Goal: Task Accomplishment & Management: Manage account settings

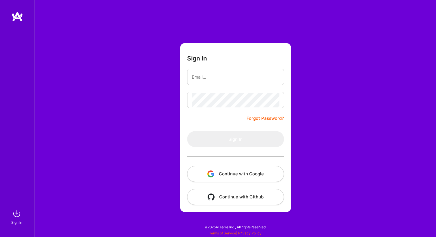
click at [244, 173] on button "Continue with Google" at bounding box center [235, 174] width 97 height 16
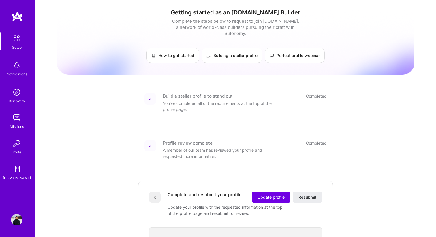
click at [13, 18] on img at bounding box center [18, 17] width 12 height 10
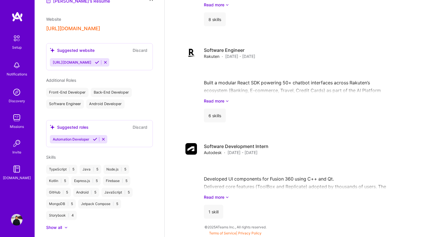
scroll to position [212, 0]
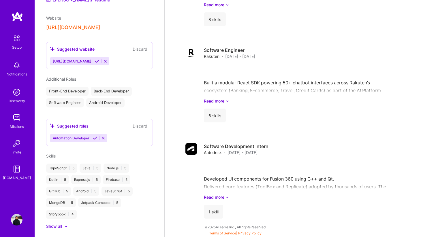
click at [97, 61] on icon at bounding box center [97, 61] width 4 height 4
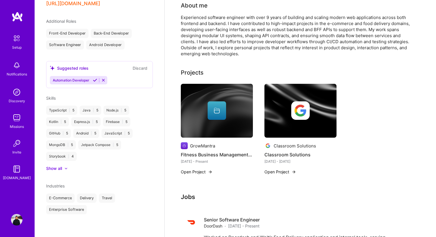
scroll to position [122, 0]
click at [202, 171] on button "Open Project" at bounding box center [197, 172] width 32 height 6
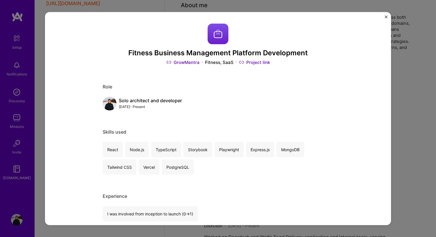
click at [385, 17] on img "Close" at bounding box center [385, 16] width 3 height 3
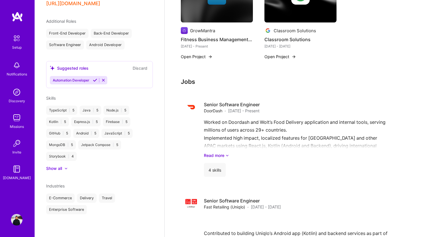
scroll to position [238, 0]
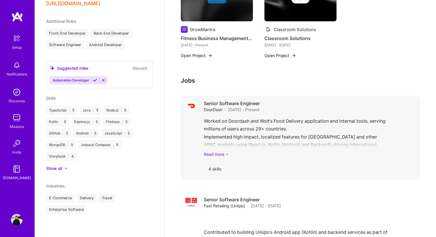
click at [224, 154] on link "Read more" at bounding box center [310, 154] width 212 height 6
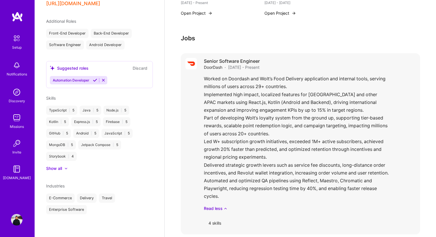
scroll to position [332, 0]
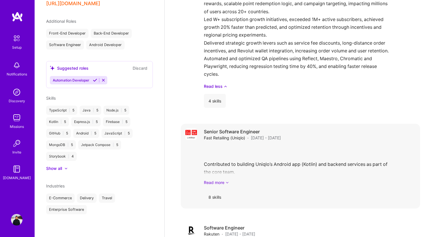
click at [221, 182] on link "Read more" at bounding box center [310, 183] width 212 height 6
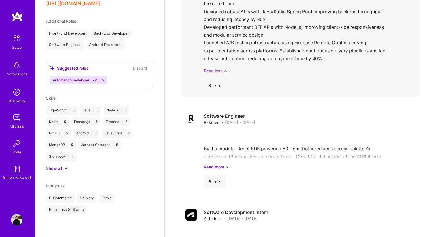
scroll to position [573, 0]
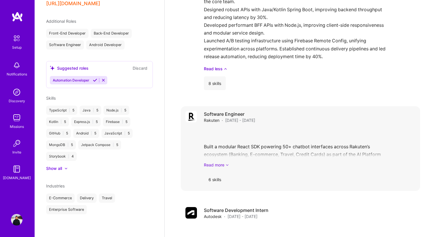
click at [219, 167] on link "Read more" at bounding box center [310, 165] width 212 height 6
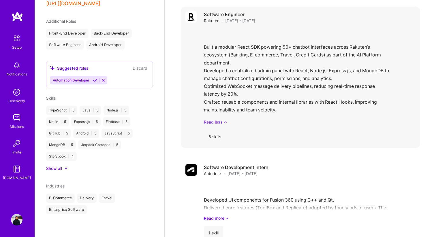
scroll to position [694, 0]
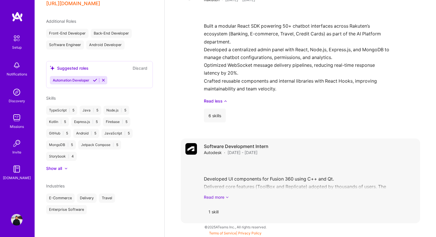
click at [217, 198] on link "Read more" at bounding box center [310, 197] width 212 height 6
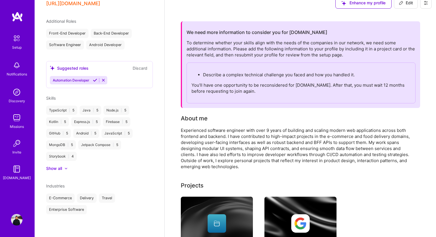
scroll to position [0, 0]
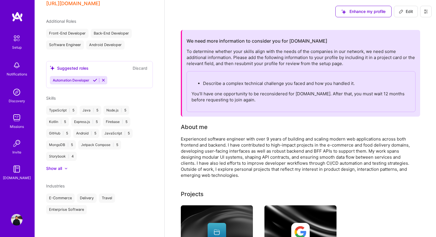
click at [408, 10] on span "Edit" at bounding box center [406, 12] width 14 height 6
select select "JP"
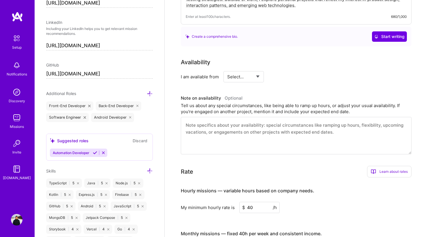
scroll to position [190, 0]
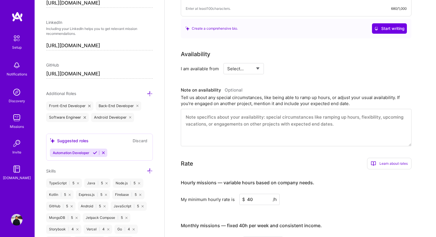
click at [257, 67] on select "Select... Right Now Future Date Not Available" at bounding box center [243, 68] width 33 height 15
select select "Right Now"
click at [286, 68] on input at bounding box center [296, 68] width 35 height 11
type input "40"
click at [279, 98] on div "Tell us about any special circumstances, like being able to ramp up hours, or a…" at bounding box center [296, 101] width 231 height 12
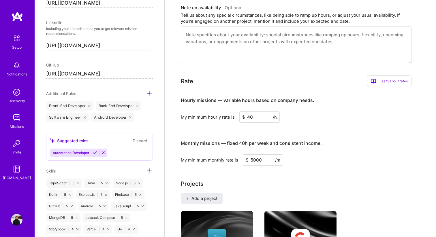
scroll to position [274, 0]
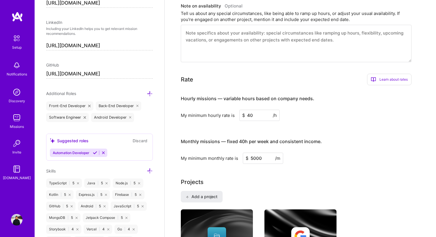
click at [254, 159] on input "5000" at bounding box center [263, 158] width 40 height 11
type input "5500"
click at [324, 157] on div "My minimum monthly rate is $ 5500 /m" at bounding box center [296, 158] width 231 height 11
drag, startPoint x: 248, startPoint y: 115, endPoint x: 255, endPoint y: 115, distance: 7.2
click at [255, 115] on input "40" at bounding box center [259, 115] width 40 height 11
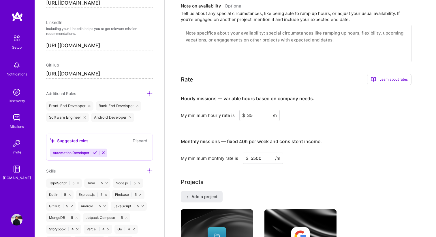
type input "35"
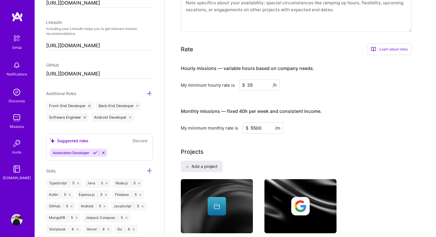
scroll to position [305, 0]
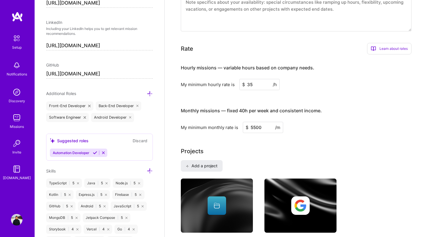
click at [387, 48] on div "Learn about rates" at bounding box center [389, 49] width 44 height 12
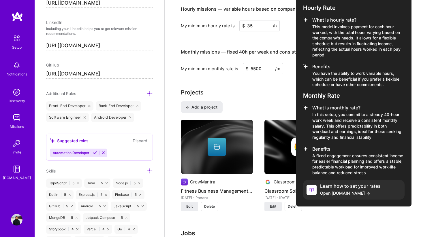
scroll to position [350, 0]
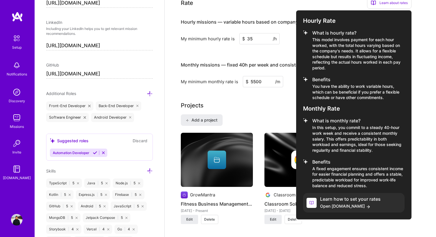
click at [274, 96] on div at bounding box center [218, 118] width 436 height 237
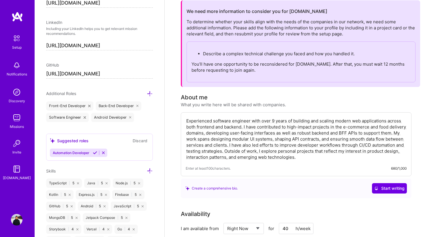
scroll to position [0, 0]
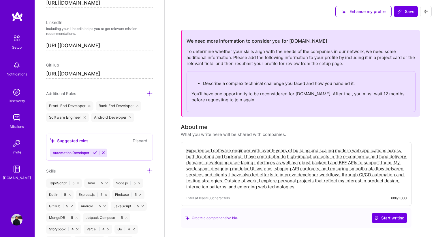
click at [426, 9] on icon at bounding box center [425, 11] width 5 height 5
click at [291, 22] on div "Enhance my profile Save" at bounding box center [300, 11] width 271 height 23
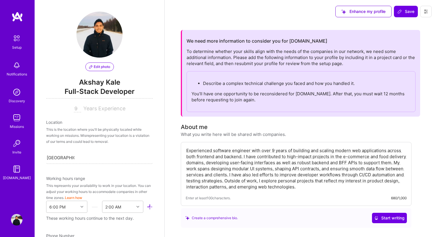
click at [18, 65] on img at bounding box center [17, 66] width 12 height 12
click at [16, 170] on img at bounding box center [17, 169] width 12 height 12
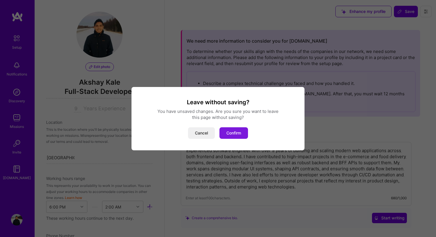
click at [230, 133] on button "Confirm" at bounding box center [233, 133] width 29 height 12
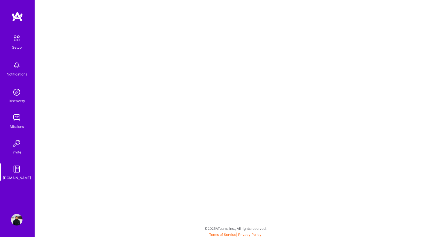
click at [20, 39] on img at bounding box center [17, 38] width 12 height 12
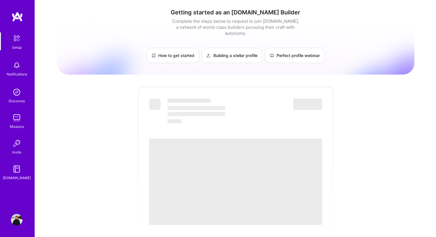
click at [17, 16] on img at bounding box center [18, 17] width 12 height 10
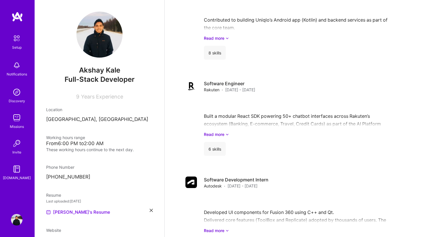
scroll to position [484, 0]
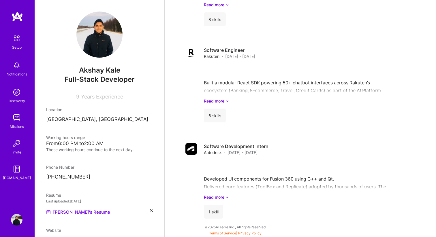
click at [15, 38] on img at bounding box center [17, 38] width 12 height 12
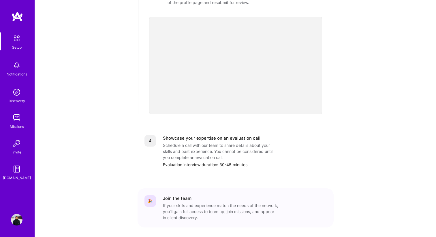
scroll to position [227, 0]
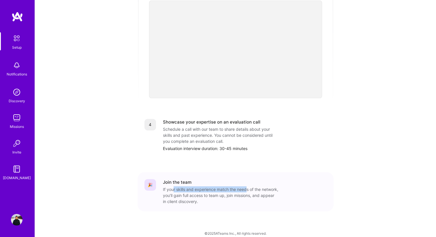
drag, startPoint x: 174, startPoint y: 183, endPoint x: 246, endPoint y: 183, distance: 72.0
click at [246, 186] on div "If your skills and experience match the needs of the network, you’ll gain full …" at bounding box center [220, 195] width 115 height 18
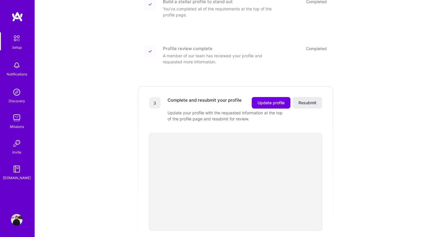
scroll to position [61, 0]
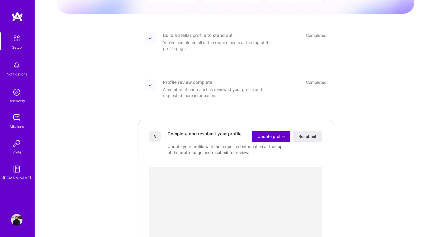
click at [268, 134] on span "Update profile" at bounding box center [270, 137] width 27 height 6
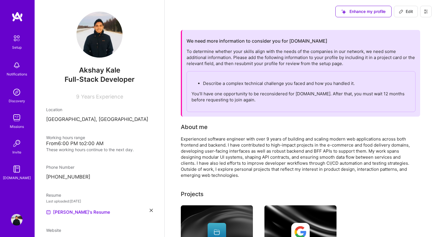
click at [277, 81] on p "Describe a complex technical challenge you faced and how you handled it." at bounding box center [307, 83] width 208 height 6
click at [404, 11] on span "Edit" at bounding box center [406, 12] width 14 height 6
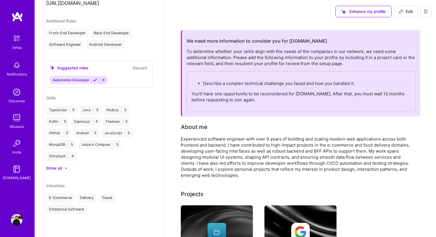
select select "JP"
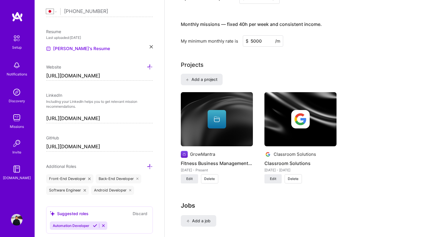
scroll to position [399, 0]
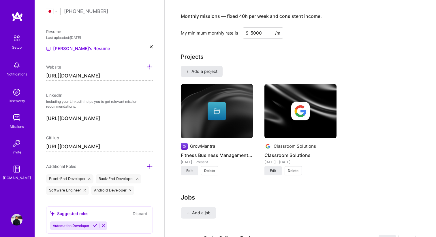
click at [198, 69] on span "Add a project" at bounding box center [201, 72] width 31 height 6
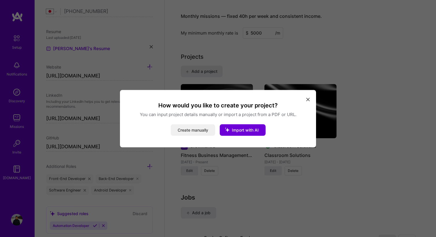
click at [195, 131] on button "Create manually" at bounding box center [193, 130] width 44 height 12
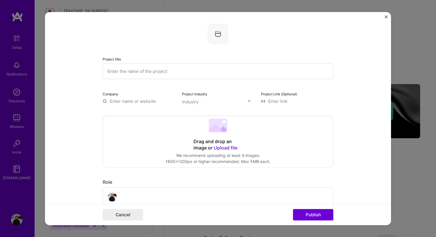
click at [152, 68] on input "text" at bounding box center [218, 71] width 231 height 16
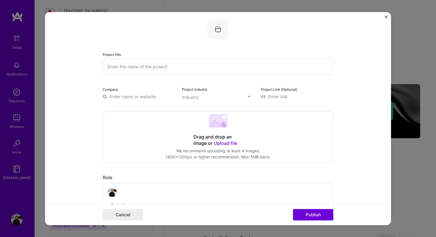
scroll to position [0, 0]
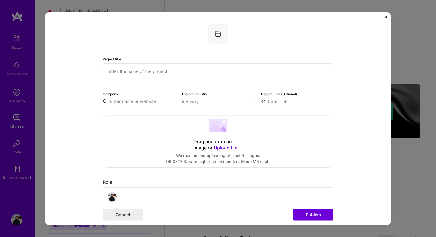
click at [146, 69] on input "text" at bounding box center [218, 71] width 231 height 16
type input "L"
type input "P"
type input "Multi tier point based loyalty system."
click at [134, 137] on div "Drag and drop an image or Upload file Upload file We recommend uploading at lea…" at bounding box center [218, 141] width 230 height 51
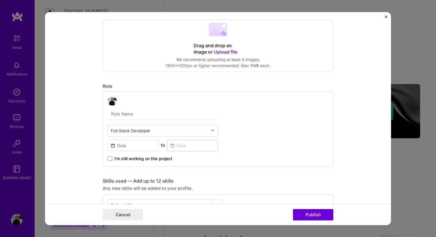
scroll to position [97, 0]
click at [131, 113] on input "text" at bounding box center [162, 112] width 110 height 12
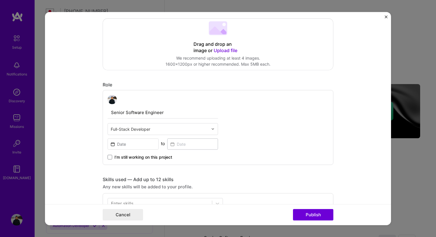
type input "Senior Software Engineer"
click at [144, 127] on input "text" at bounding box center [159, 129] width 97 height 6
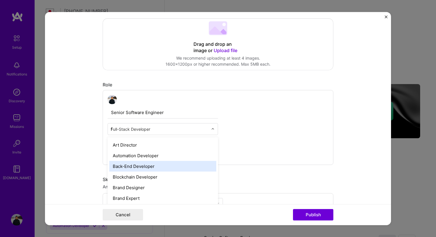
scroll to position [0, 0]
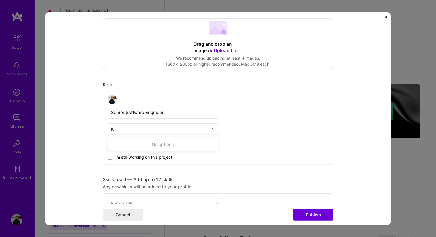
type input "f"
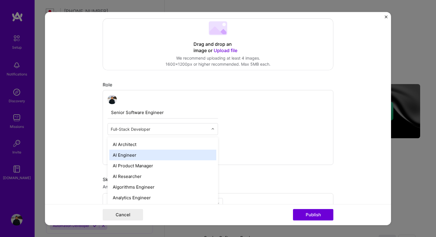
click at [280, 132] on div "Senior Software Engineer option AI Engineer focused, 2 of 70. 69 results availa…" at bounding box center [218, 127] width 231 height 75
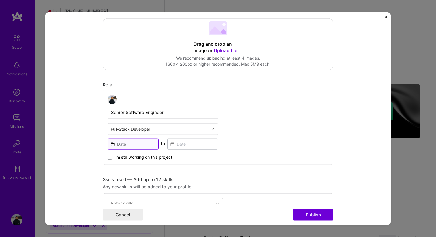
click at [123, 146] on input at bounding box center [132, 143] width 51 height 11
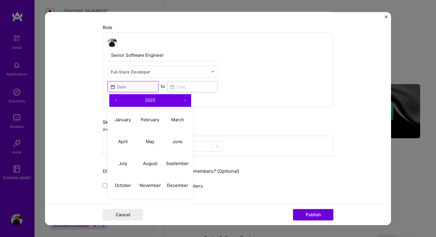
scroll to position [157, 0]
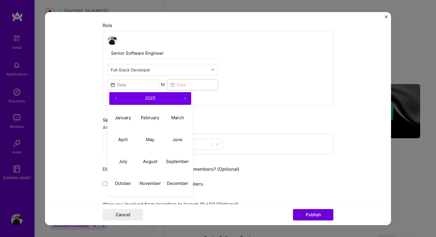
click at [115, 97] on button "‹" at bounding box center [115, 98] width 13 height 13
click at [178, 118] on abbr "March" at bounding box center [177, 117] width 13 height 5
type input "[DATE]"
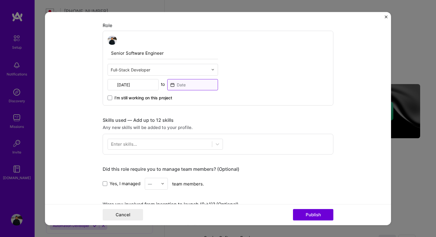
click at [187, 85] on input at bounding box center [192, 84] width 51 height 11
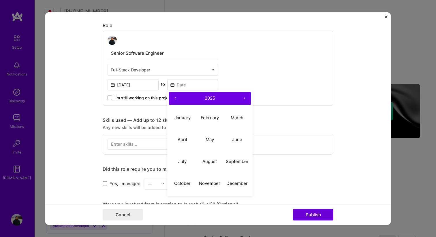
click at [176, 97] on button "‹" at bounding box center [175, 98] width 13 height 13
click at [233, 163] on abbr "September" at bounding box center [237, 161] width 23 height 5
type input "[DATE]"
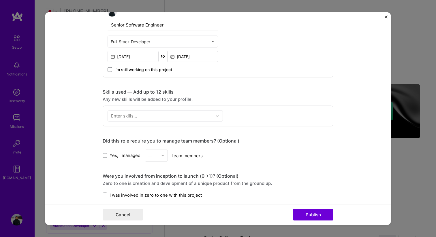
scroll to position [185, 0]
click at [141, 114] on div at bounding box center [160, 116] width 104 height 10
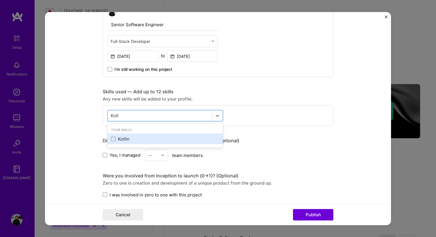
click at [123, 139] on div "Kotlin" at bounding box center [165, 139] width 108 height 6
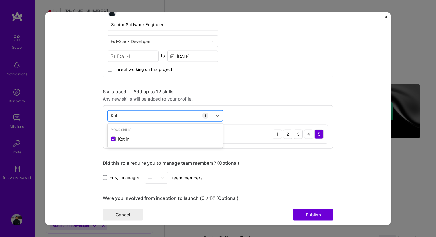
click at [124, 114] on div "Kotl Kotl" at bounding box center [160, 116] width 104 height 10
click at [116, 115] on input "Kotl" at bounding box center [115, 116] width 8 height 6
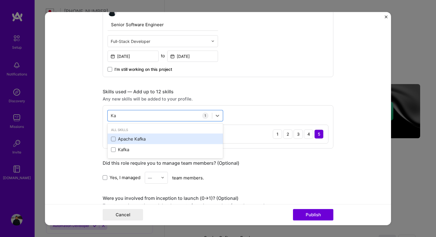
click at [124, 141] on div "Apache Kafka" at bounding box center [165, 139] width 108 height 6
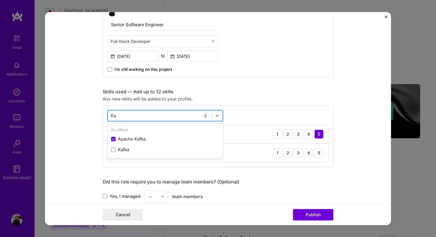
click at [124, 116] on div "Ka Ka" at bounding box center [160, 116] width 104 height 10
click at [114, 116] on input "Ka" at bounding box center [114, 116] width 6 height 6
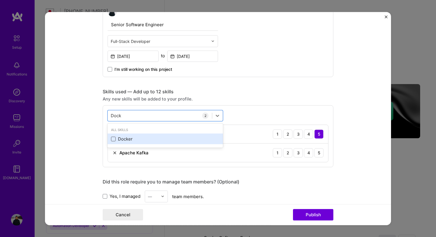
click at [114, 138] on span at bounding box center [113, 139] width 5 height 5
click at [0, 0] on input "checkbox" at bounding box center [0, 0] width 0 height 0
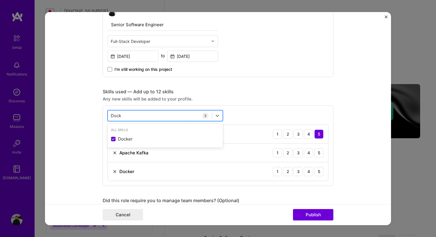
click at [115, 117] on input "Dock" at bounding box center [116, 116] width 11 height 6
type input "C"
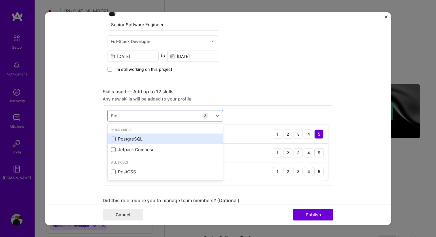
click at [113, 140] on span at bounding box center [113, 139] width 5 height 5
click at [0, 0] on input "checkbox" at bounding box center [0, 0] width 0 height 0
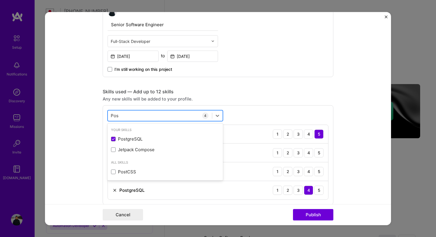
click at [118, 116] on input "Pos" at bounding box center [115, 116] width 8 height 6
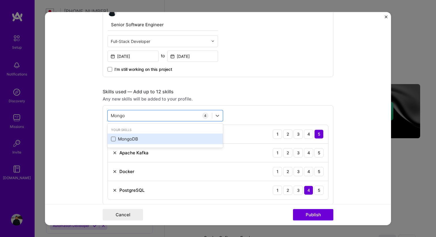
click at [112, 140] on span at bounding box center [113, 139] width 5 height 5
click at [0, 0] on input "checkbox" at bounding box center [0, 0] width 0 height 0
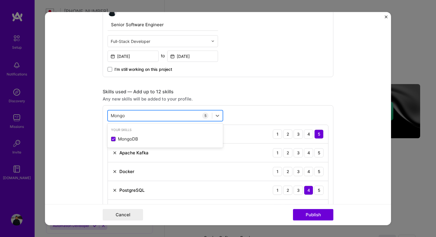
click at [115, 118] on input "Mongo" at bounding box center [118, 116] width 15 height 6
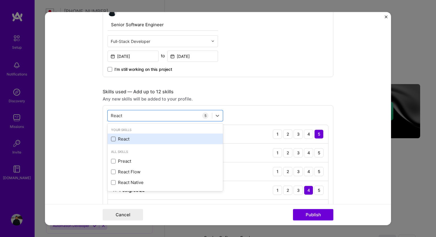
click at [113, 139] on span at bounding box center [113, 139] width 5 height 5
click at [0, 0] on input "checkbox" at bounding box center [0, 0] width 0 height 0
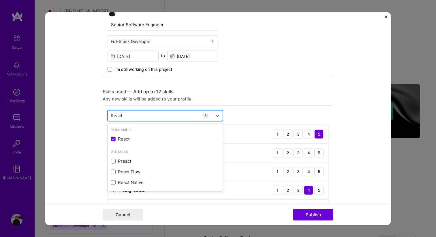
click at [116, 115] on input "React" at bounding box center [117, 116] width 12 height 6
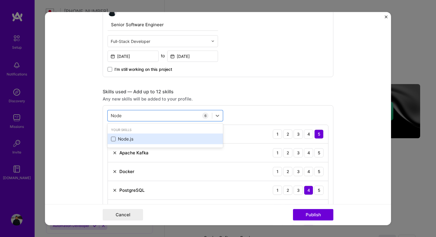
click at [113, 137] on div "Node.js" at bounding box center [165, 139] width 108 height 6
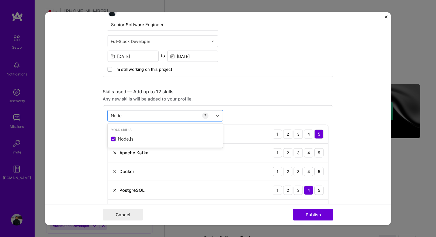
type input "Node"
click at [86, 133] on form "Project title Multi tier point based loyalty system. Company Project industry I…" at bounding box center [218, 119] width 346 height 214
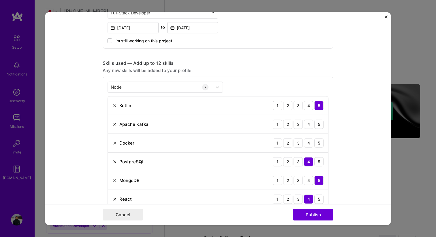
scroll to position [214, 0]
click at [306, 124] on div "4" at bounding box center [308, 123] width 9 height 9
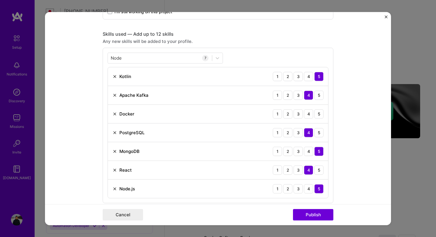
scroll to position [246, 0]
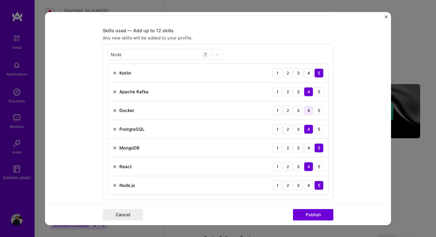
click at [308, 113] on div "4" at bounding box center [308, 110] width 9 height 9
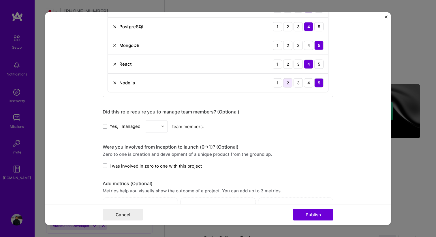
scroll to position [353, 0]
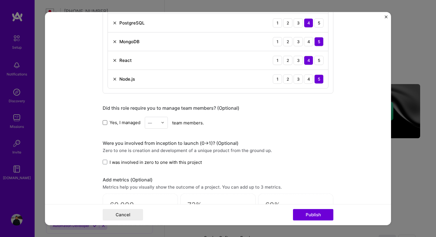
click at [105, 124] on span at bounding box center [105, 122] width 5 height 5
click at [0, 0] on input "Yes, I managed" at bounding box center [0, 0] width 0 height 0
click at [161, 123] on img at bounding box center [162, 122] width 3 height 3
click at [155, 146] on div "2" at bounding box center [156, 148] width 20 height 11
click at [246, 125] on div "Yes, I managed option 2, selected. Select is focused ,type to refine list, pres…" at bounding box center [218, 123] width 231 height 12
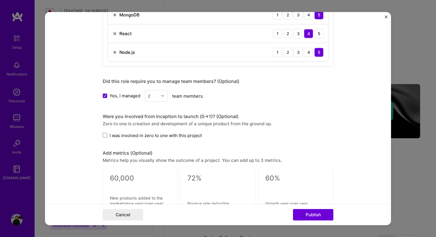
scroll to position [381, 0]
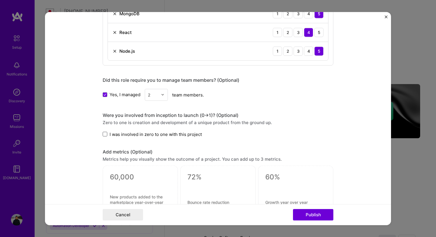
click at [104, 133] on span at bounding box center [105, 134] width 5 height 5
click at [0, 0] on input "I was involved in zero to one with this project" at bounding box center [0, 0] width 0 height 0
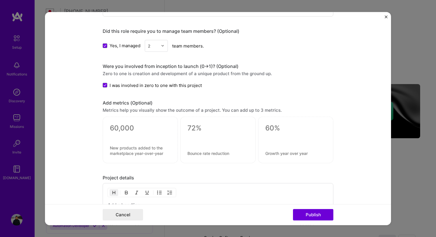
scroll to position [435, 0]
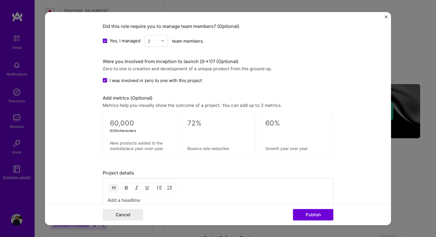
click at [123, 124] on textarea at bounding box center [140, 123] width 61 height 9
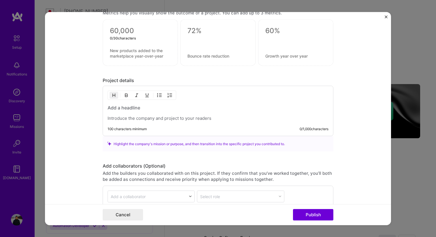
scroll to position [536, 0]
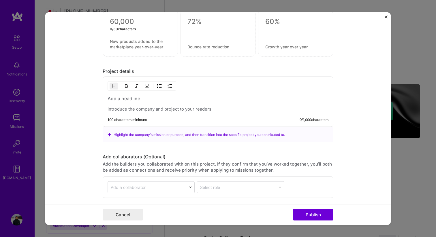
click at [152, 110] on p at bounding box center [217, 109] width 221 height 6
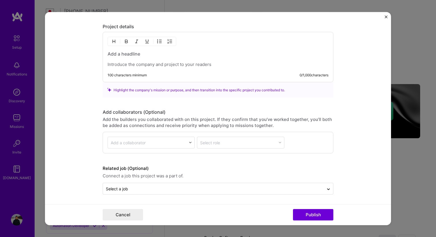
scroll to position [582, 0]
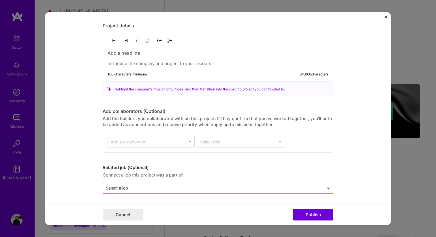
click at [137, 185] on input "text" at bounding box center [213, 188] width 215 height 6
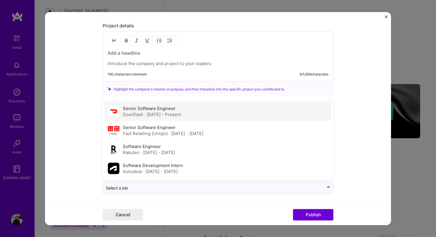
click at [141, 112] on div "[PERSON_NAME][DATE] - Present" at bounding box center [152, 115] width 58 height 6
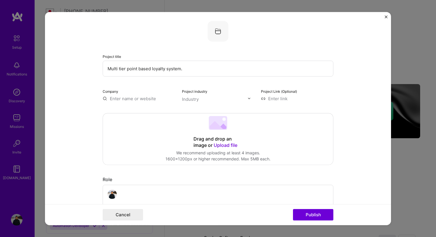
scroll to position [0, 0]
